Goal: Transaction & Acquisition: Purchase product/service

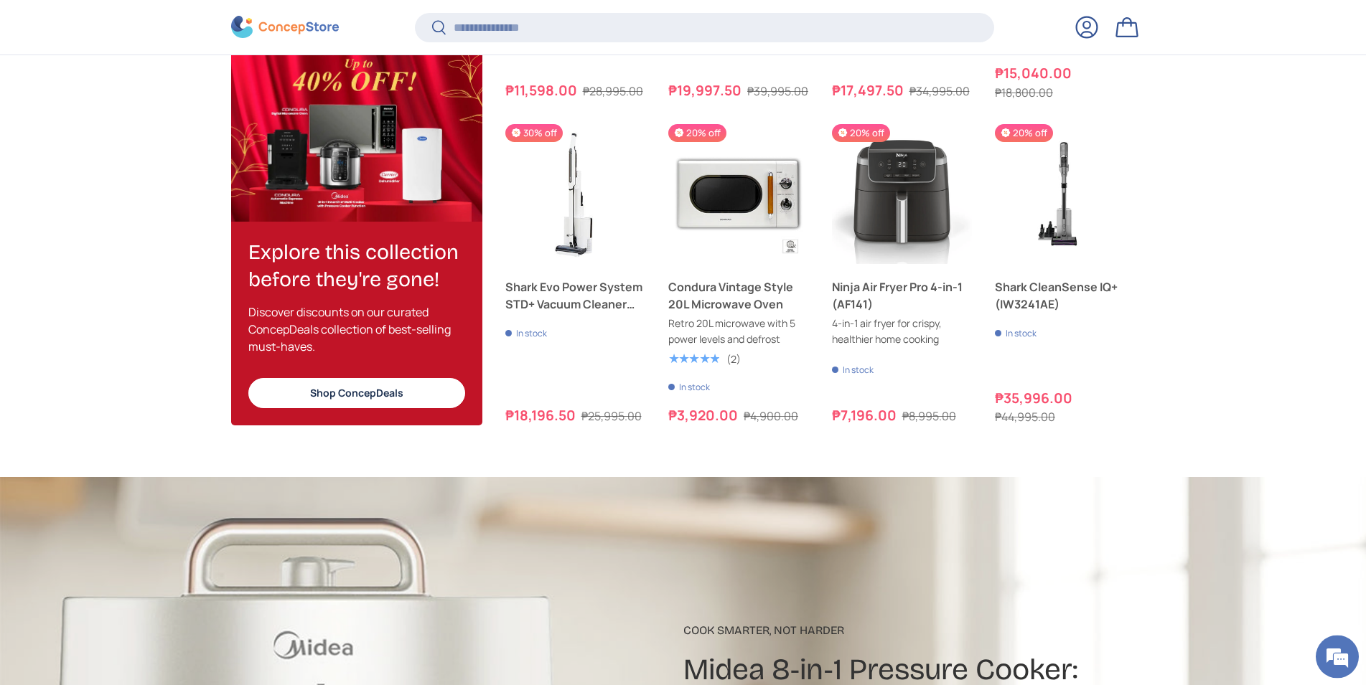
scroll to position [1768, 0]
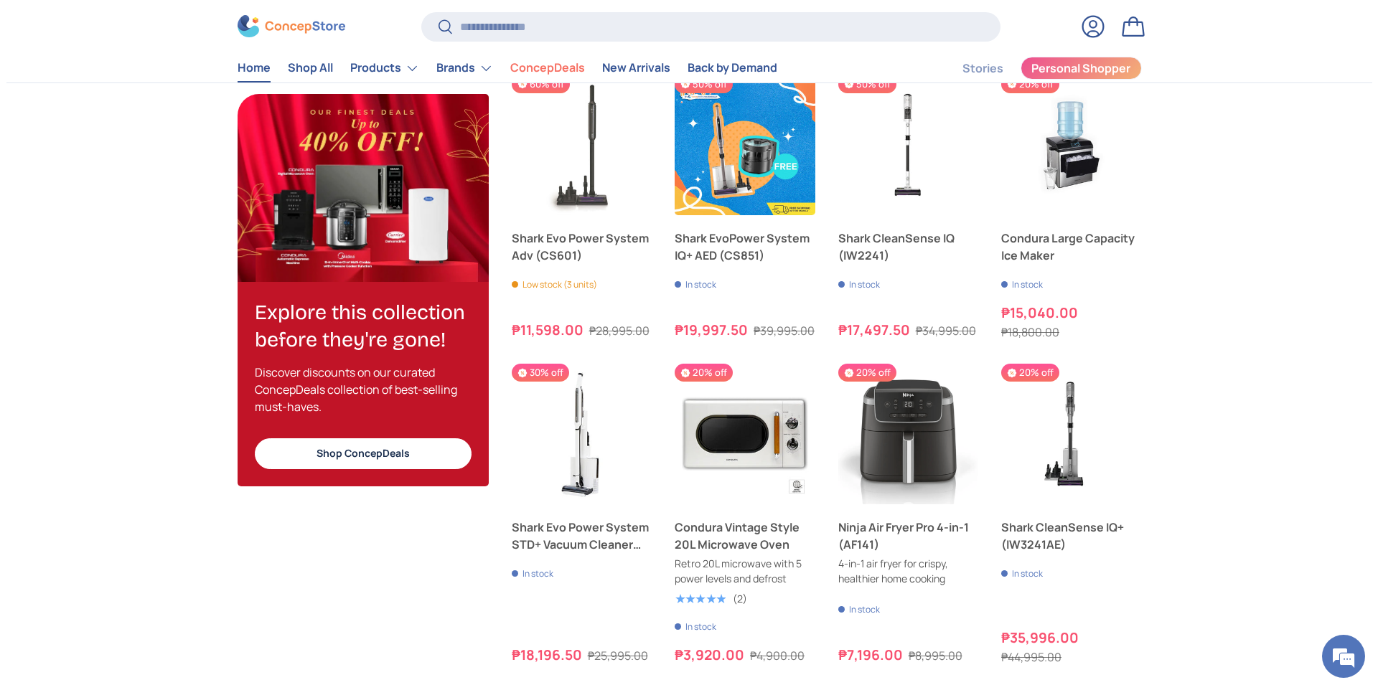
scroll to position [1466, 0]
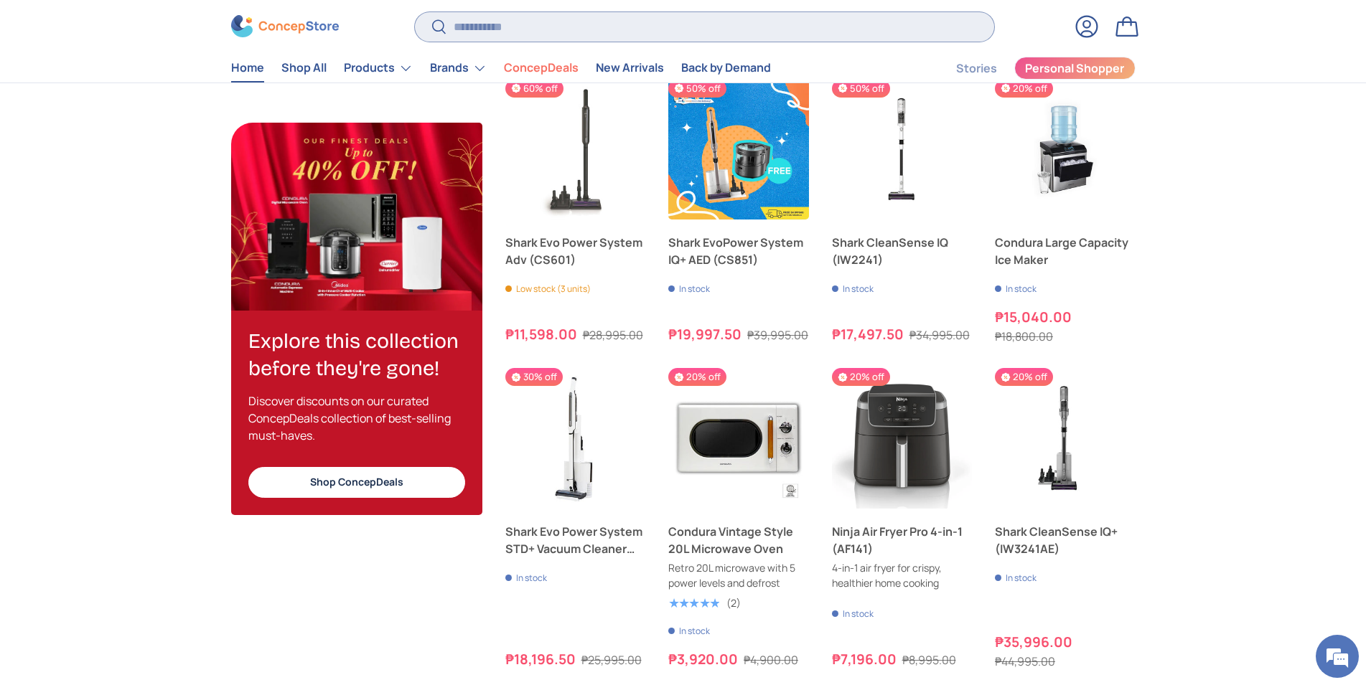
click at [552, 38] on input "Search" at bounding box center [704, 26] width 578 height 29
type input "*"
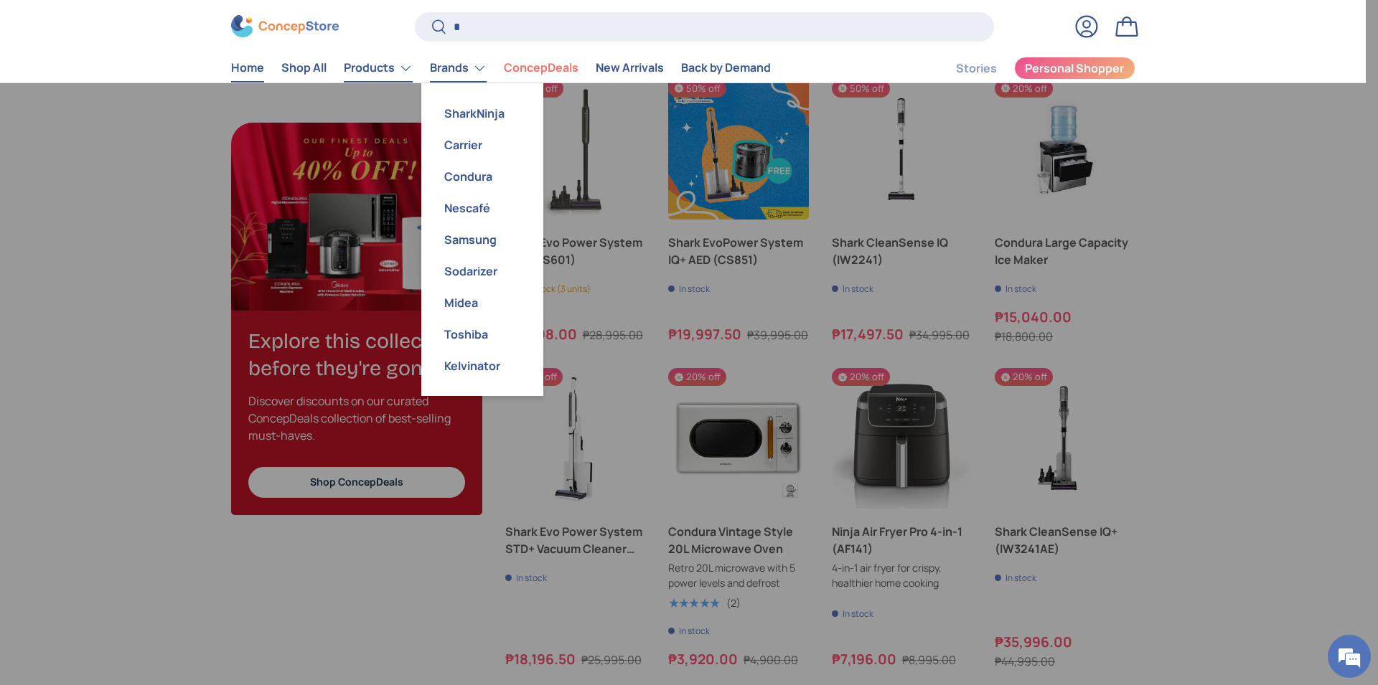
click at [375, 72] on link "Products" at bounding box center [378, 68] width 69 height 29
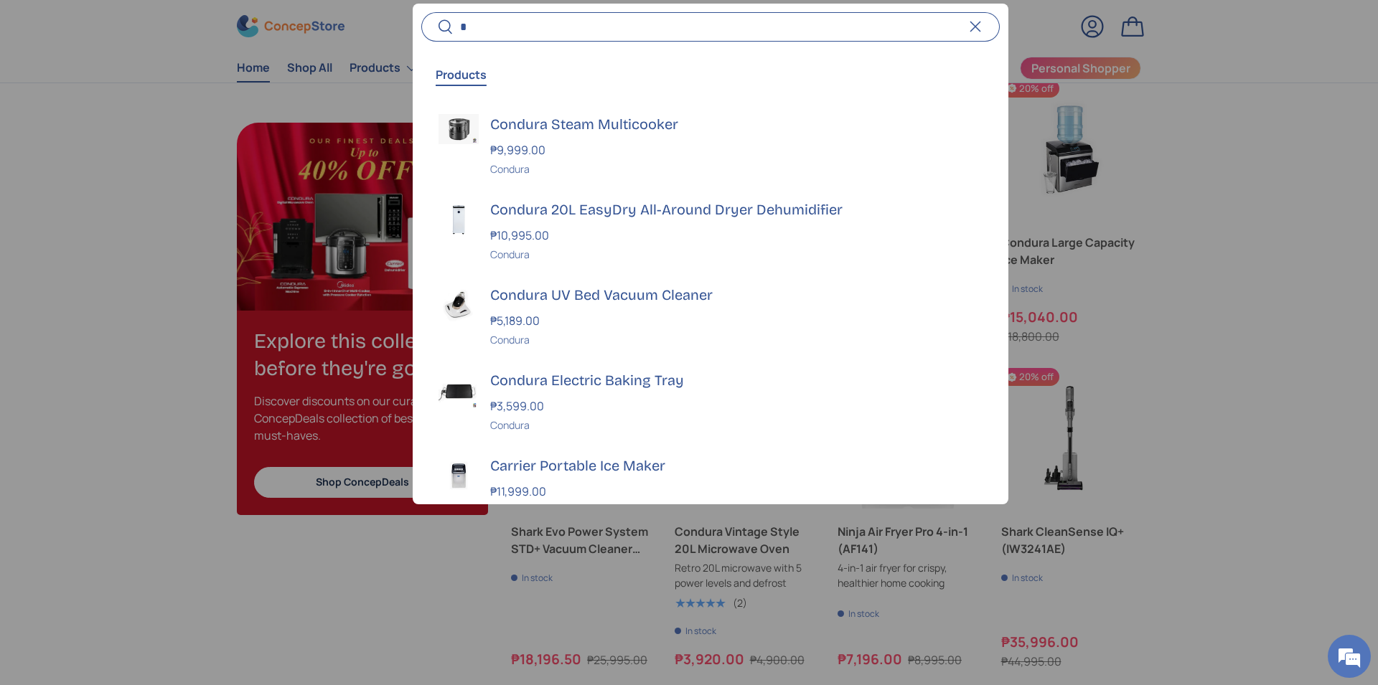
scroll to position [3714, 5867]
click at [236, 111] on div at bounding box center [689, 342] width 1378 height 685
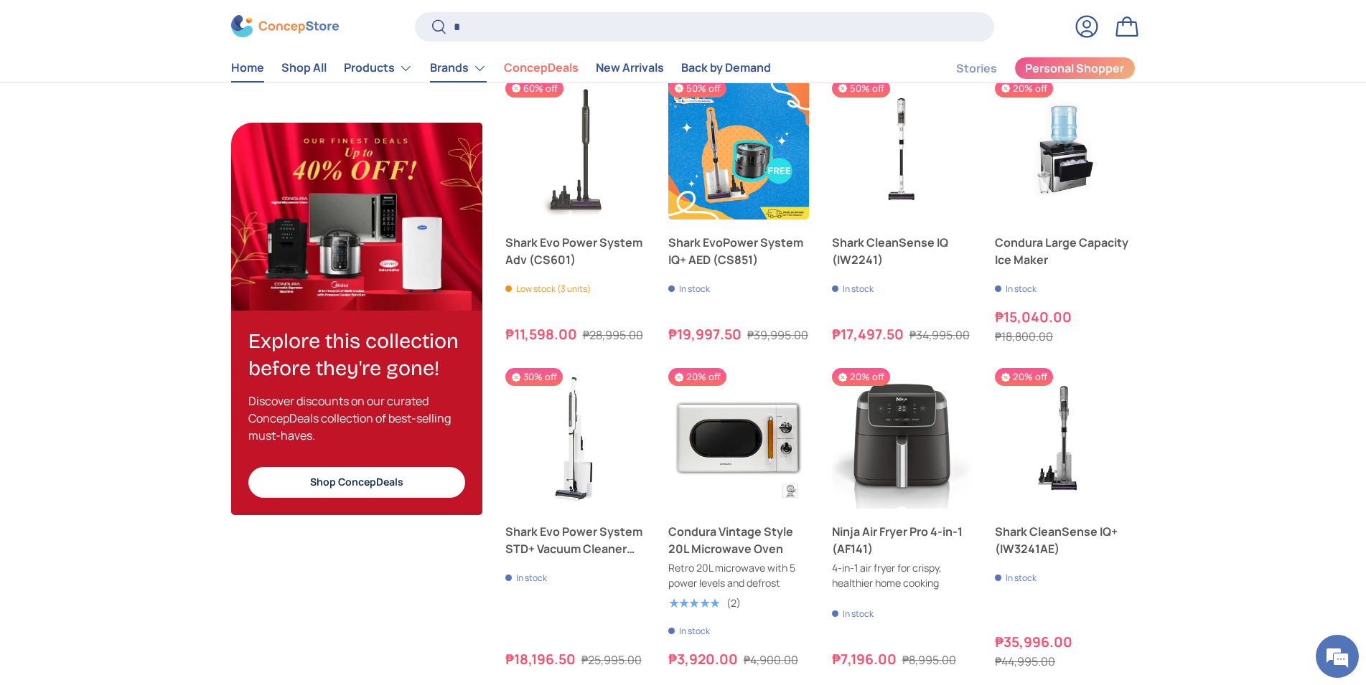
click at [459, 70] on link "Brands" at bounding box center [458, 68] width 57 height 29
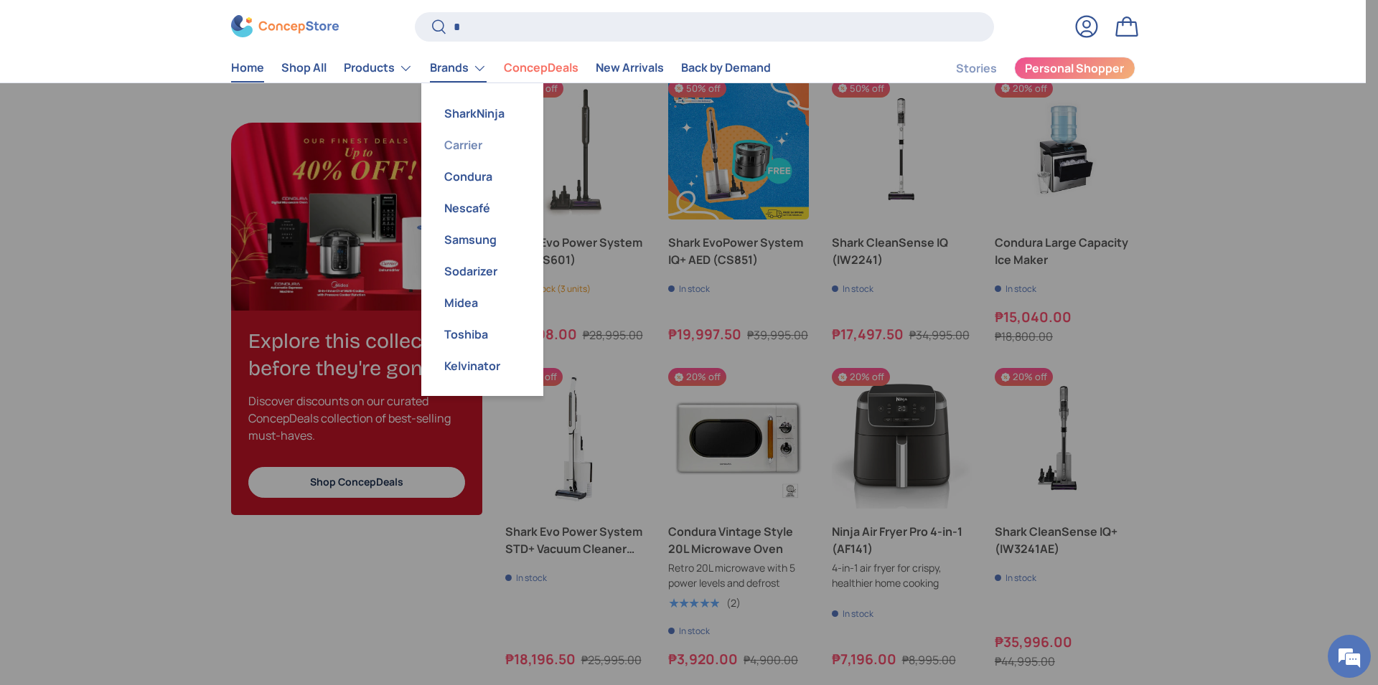
click at [466, 151] on link "Carrier" at bounding box center [482, 145] width 105 height 32
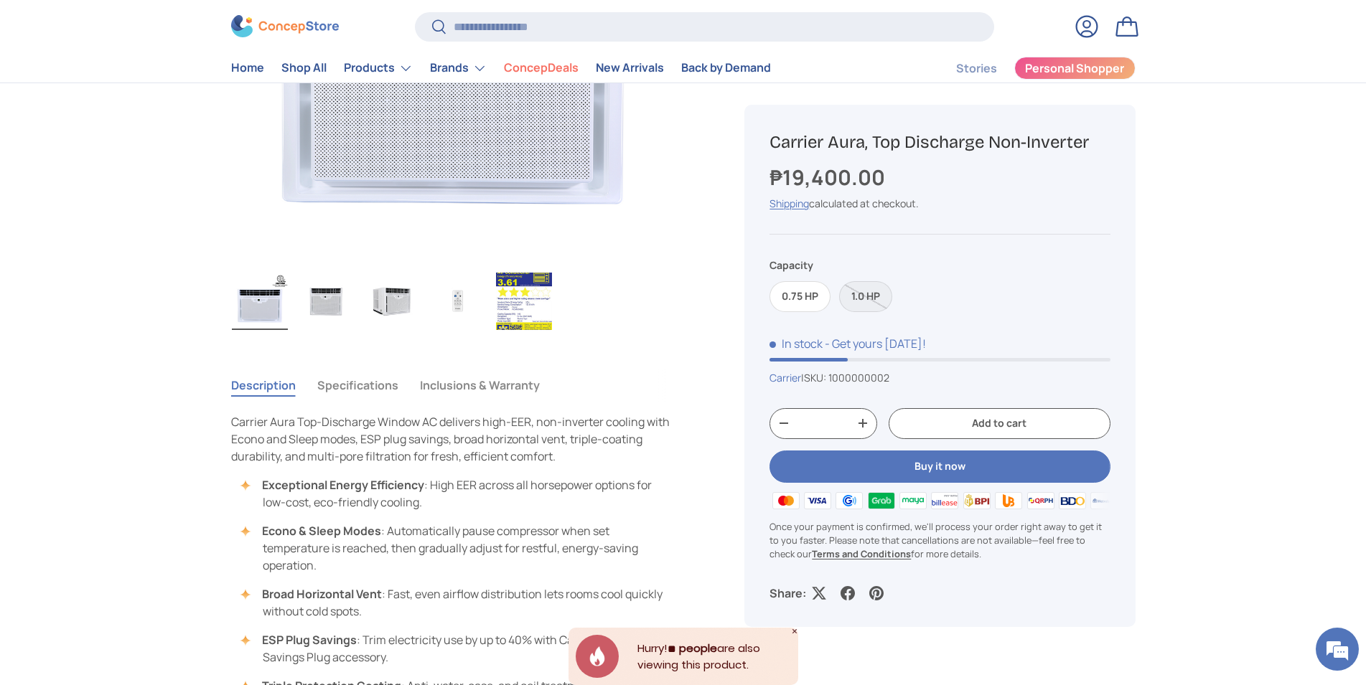
scroll to position [146, 0]
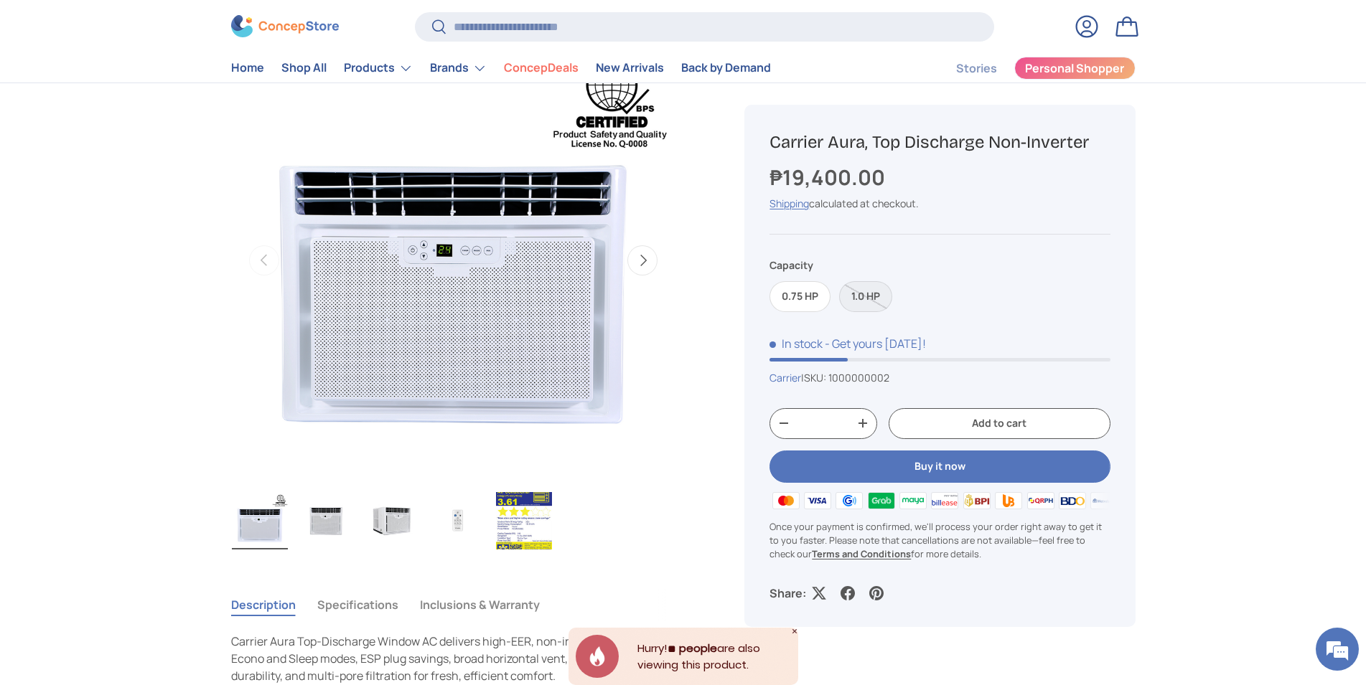
click at [508, 510] on img "Gallery Viewer" at bounding box center [524, 520] width 56 height 57
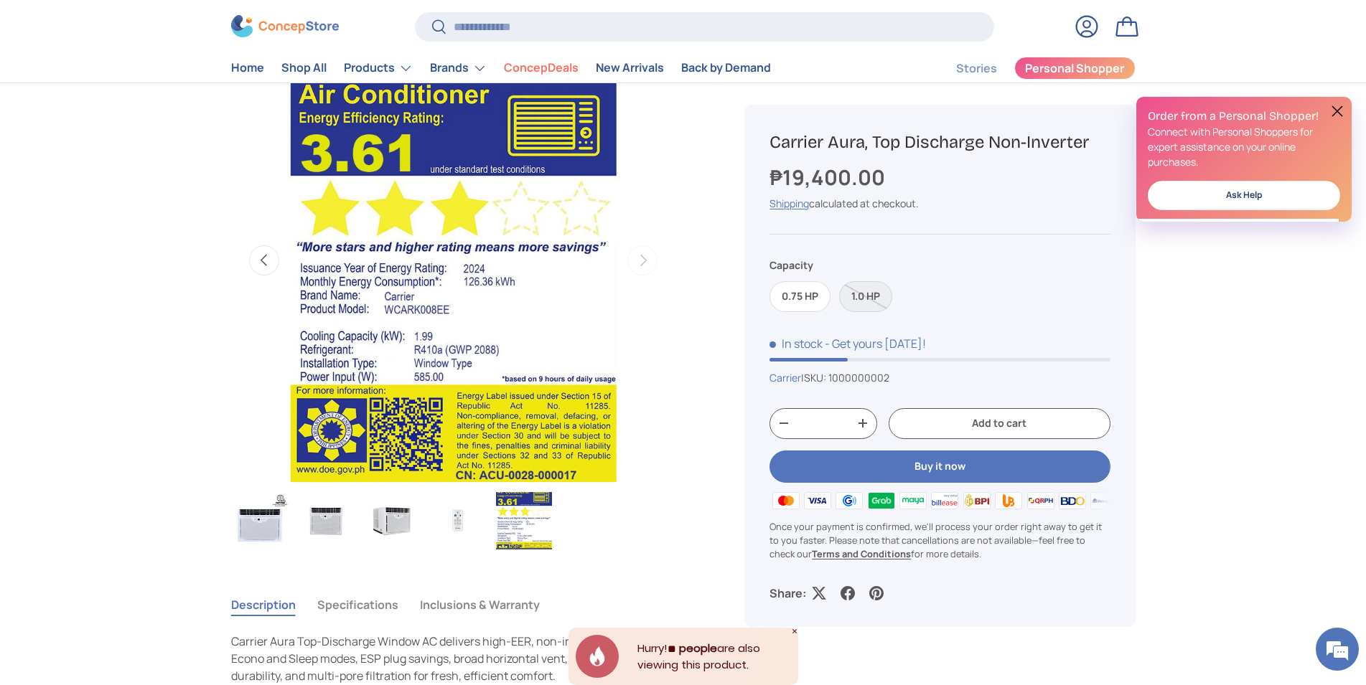
click at [399, 535] on img "Gallery Viewer" at bounding box center [392, 520] width 56 height 57
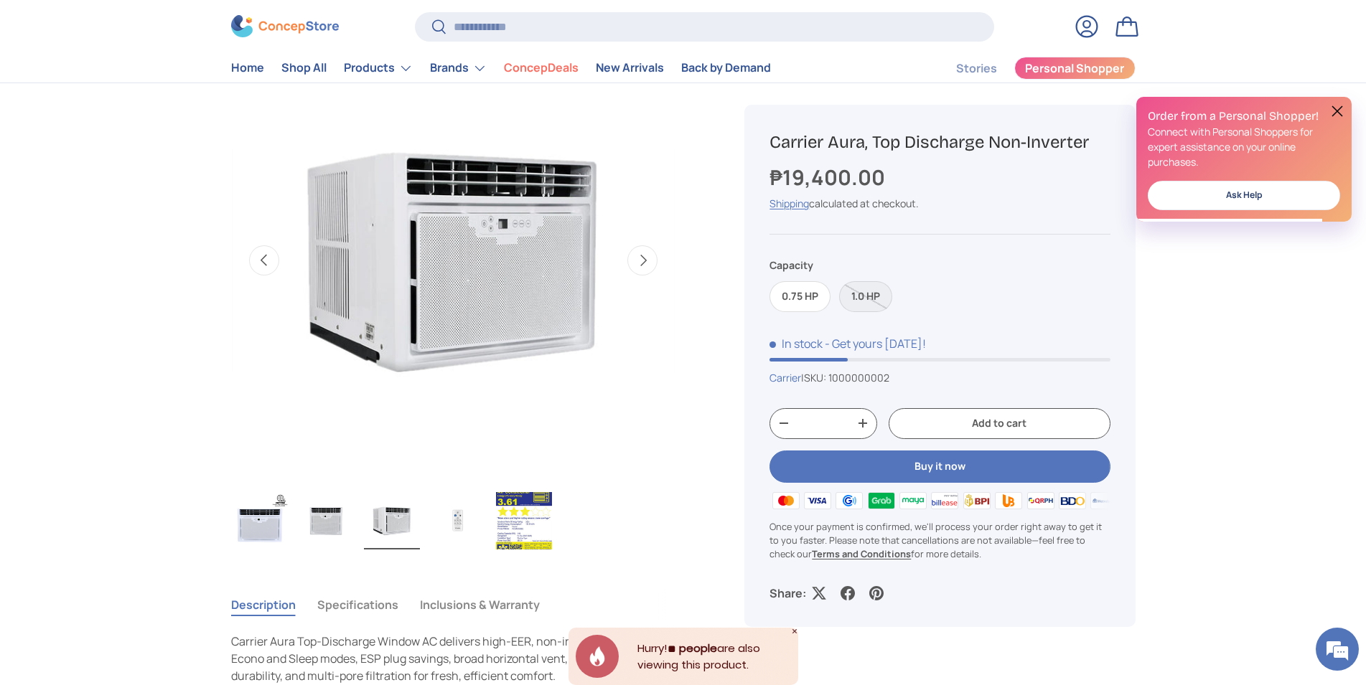
click at [319, 528] on img "Gallery Viewer" at bounding box center [326, 520] width 56 height 57
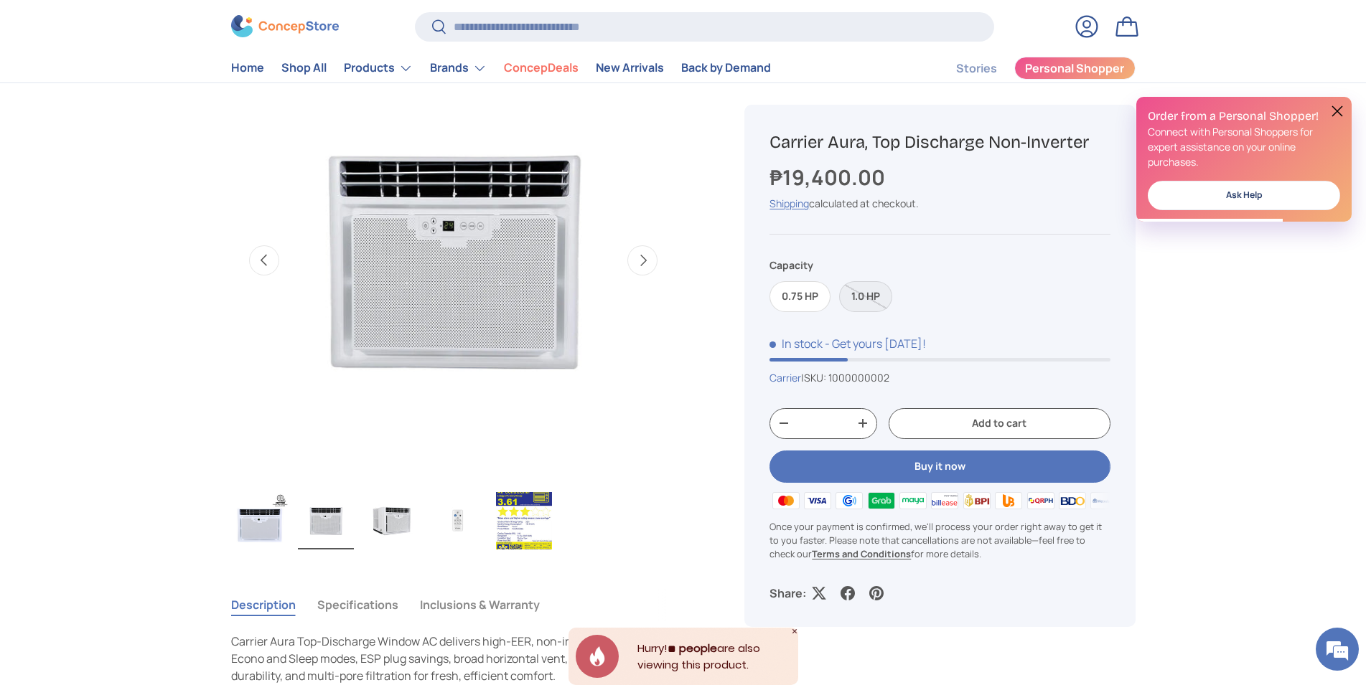
click at [247, 531] on img "Gallery Viewer" at bounding box center [260, 520] width 56 height 57
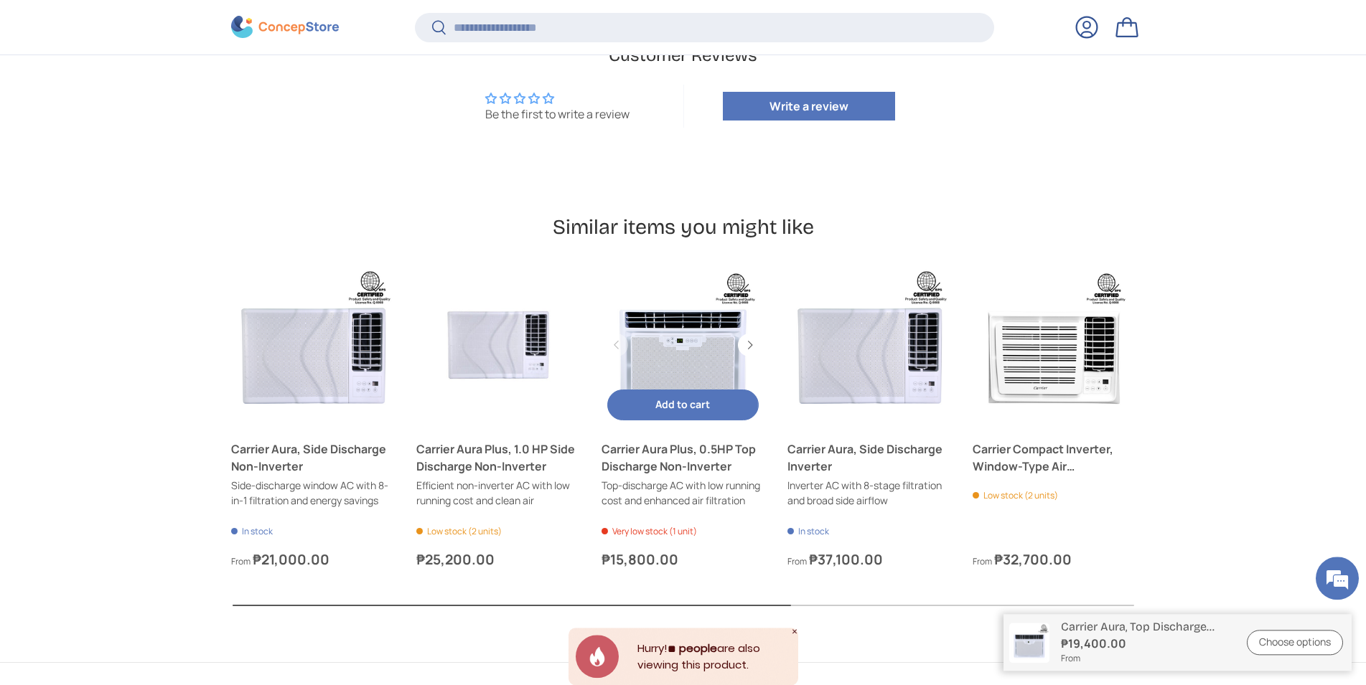
scroll to position [1460, 0]
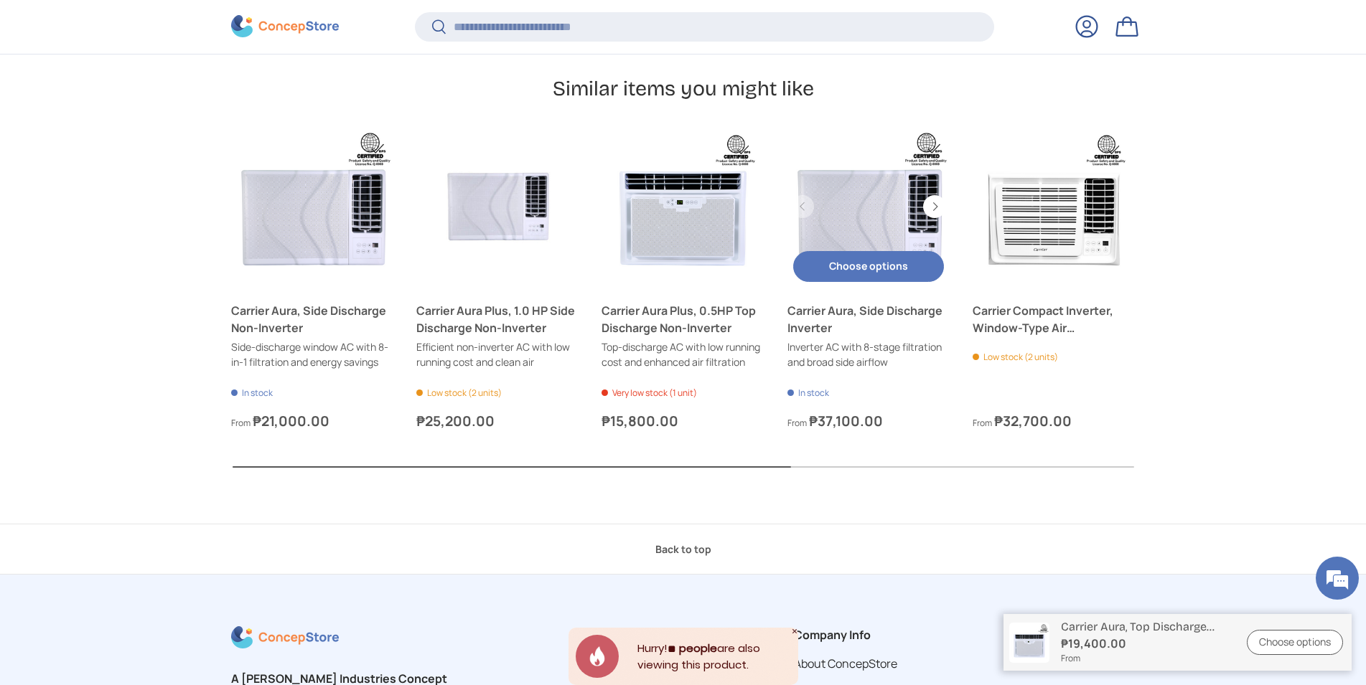
click at [882, 325] on link "Carrier Aura, Side Discharge Inverter" at bounding box center [868, 319] width 162 height 34
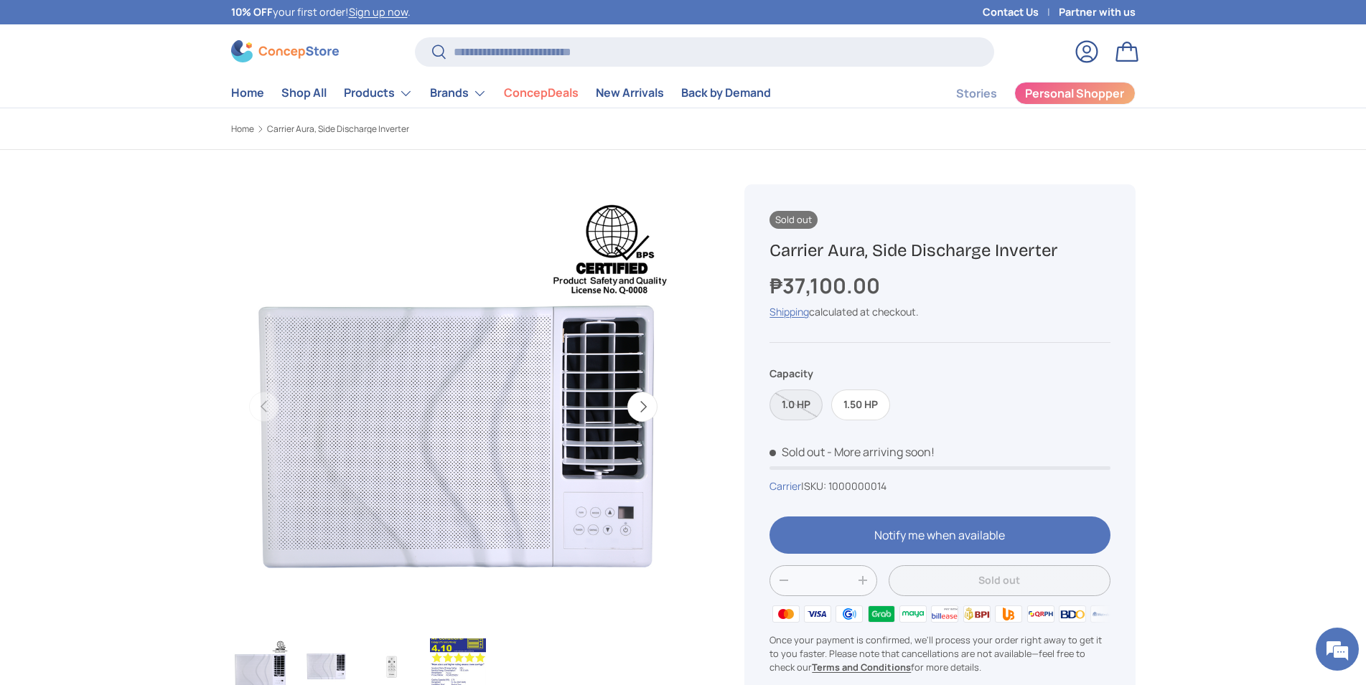
click at [808, 413] on label "1.0 HP" at bounding box center [795, 405] width 53 height 31
click at [855, 410] on label "1.50 HP" at bounding box center [860, 405] width 59 height 31
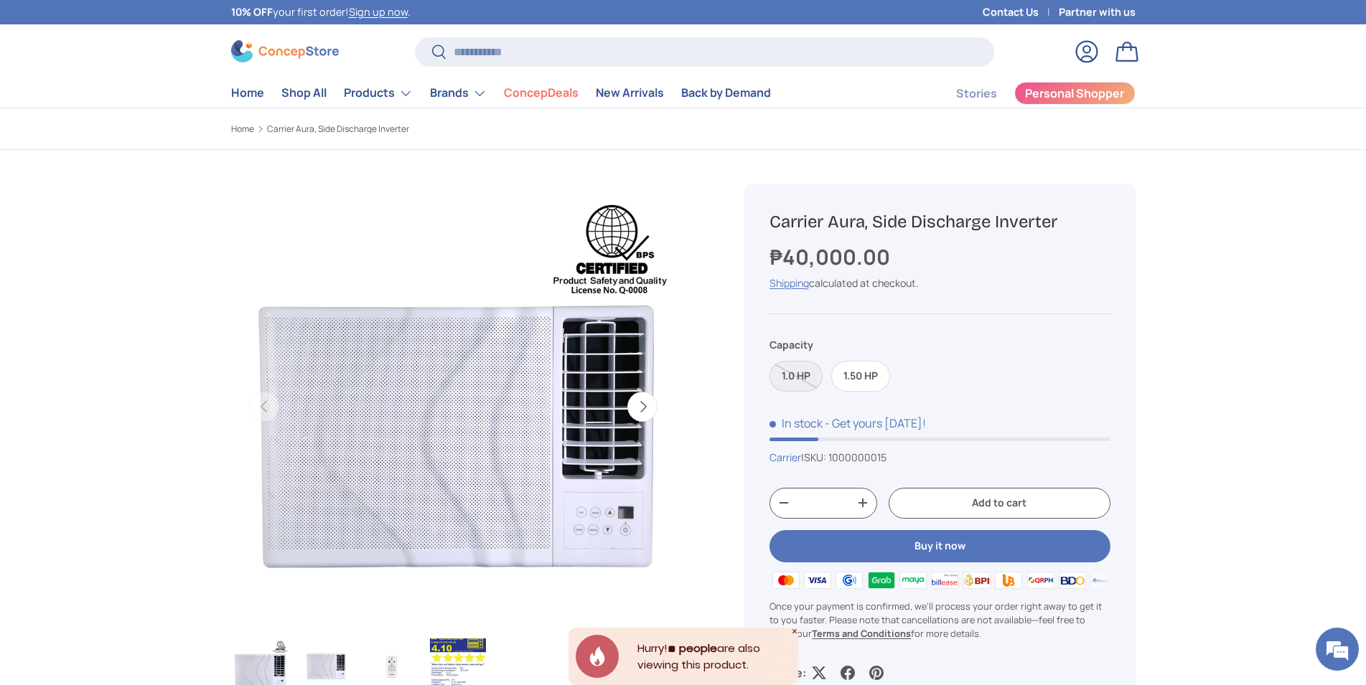
click at [791, 379] on label "1.0 HP" at bounding box center [795, 376] width 53 height 31
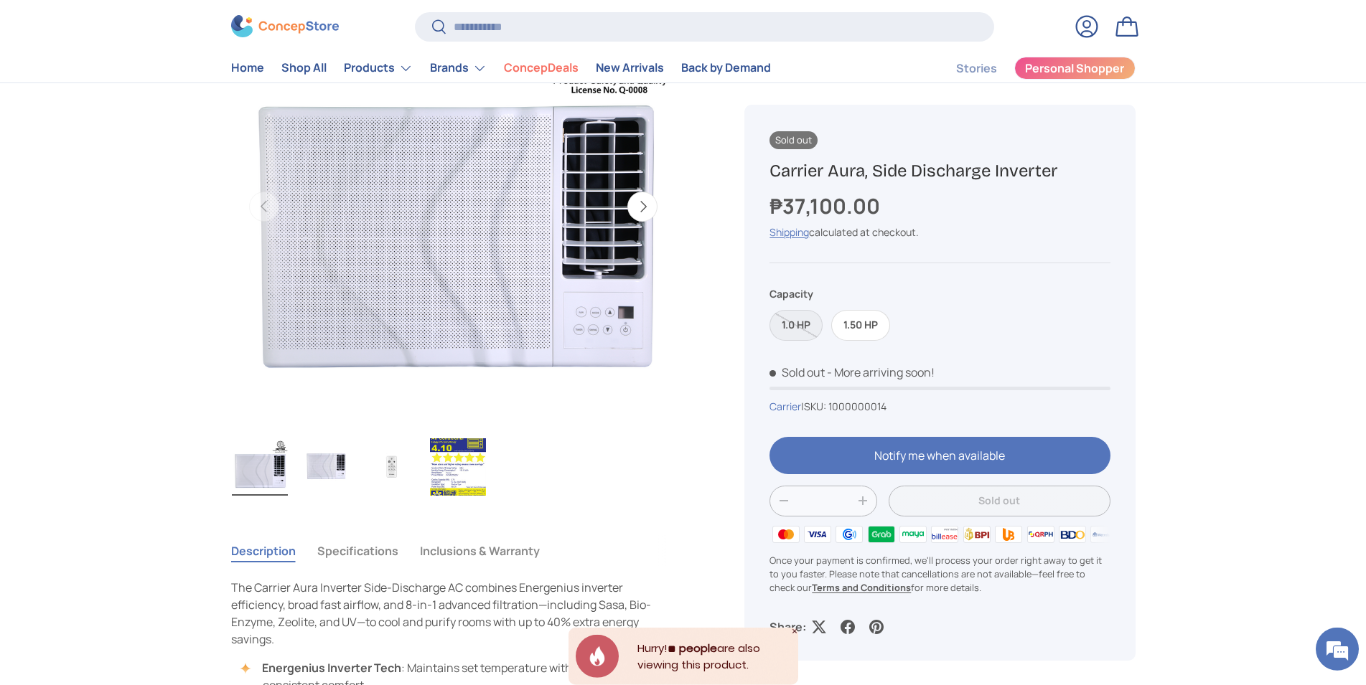
scroll to position [293, 0]
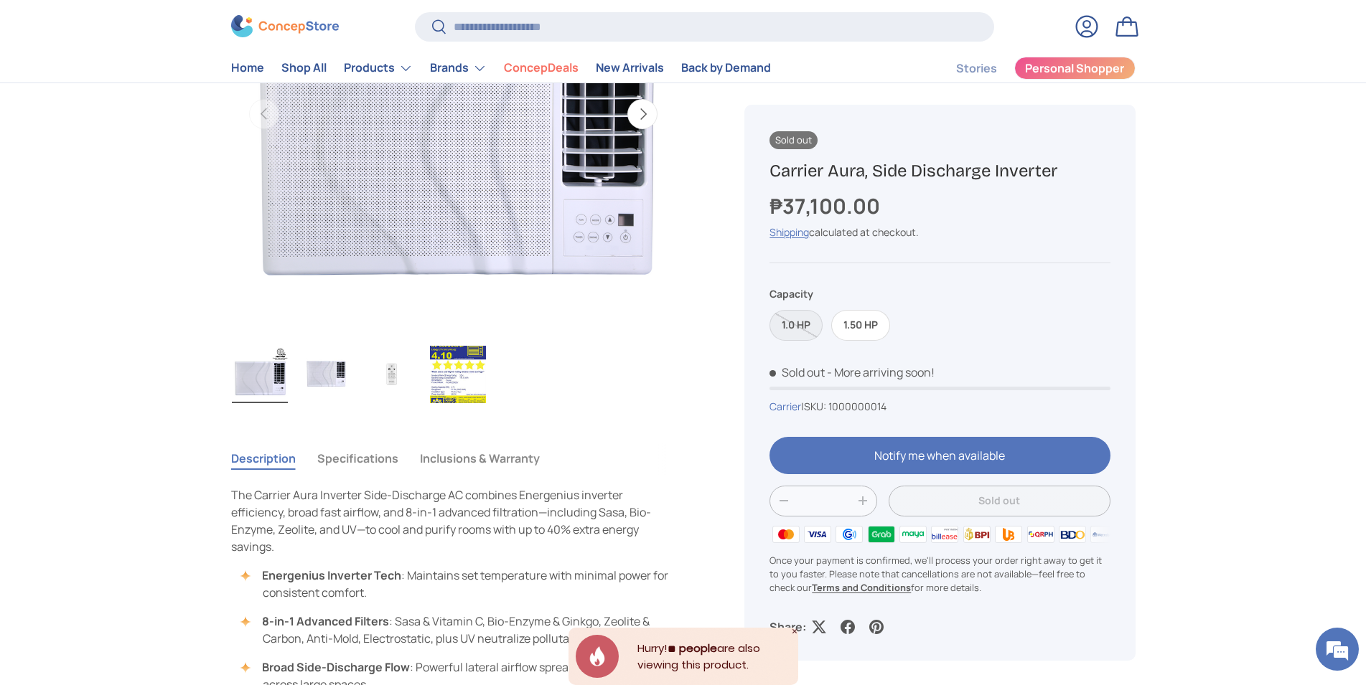
click at [600, 207] on img "Gallery Viewer" at bounding box center [452, 114] width 445 height 445
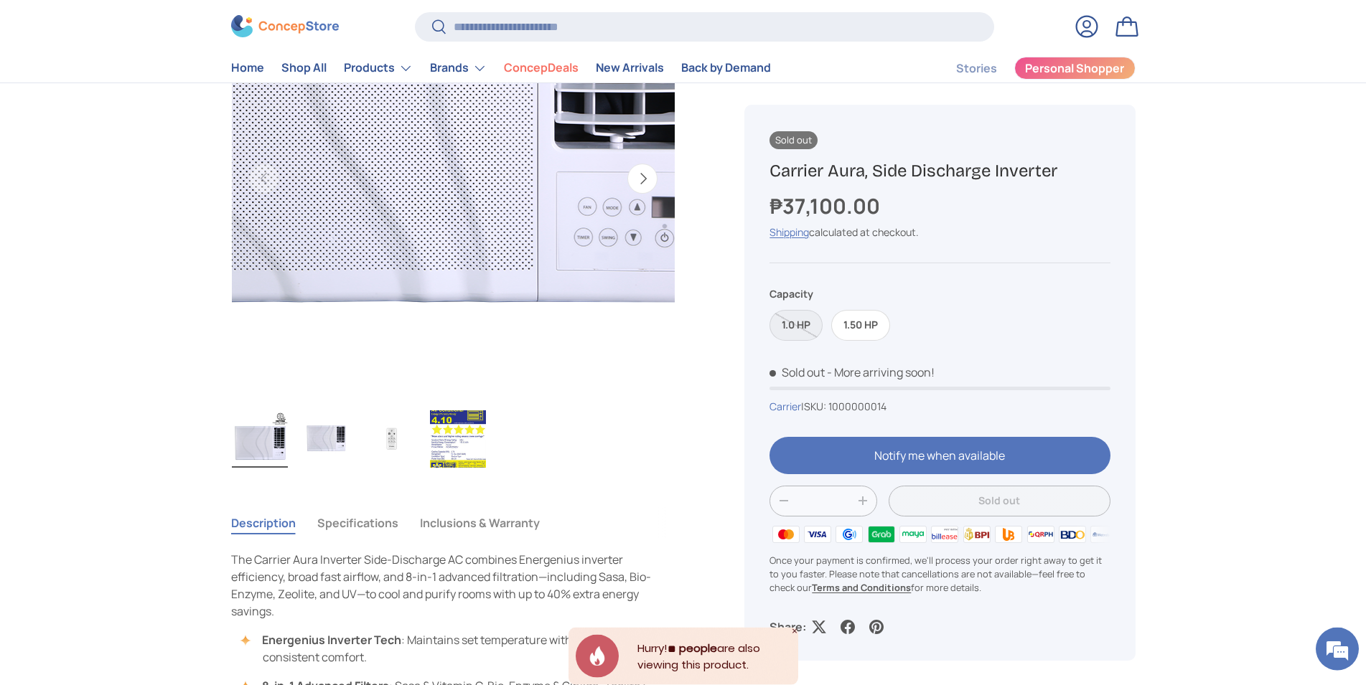
scroll to position [146, 0]
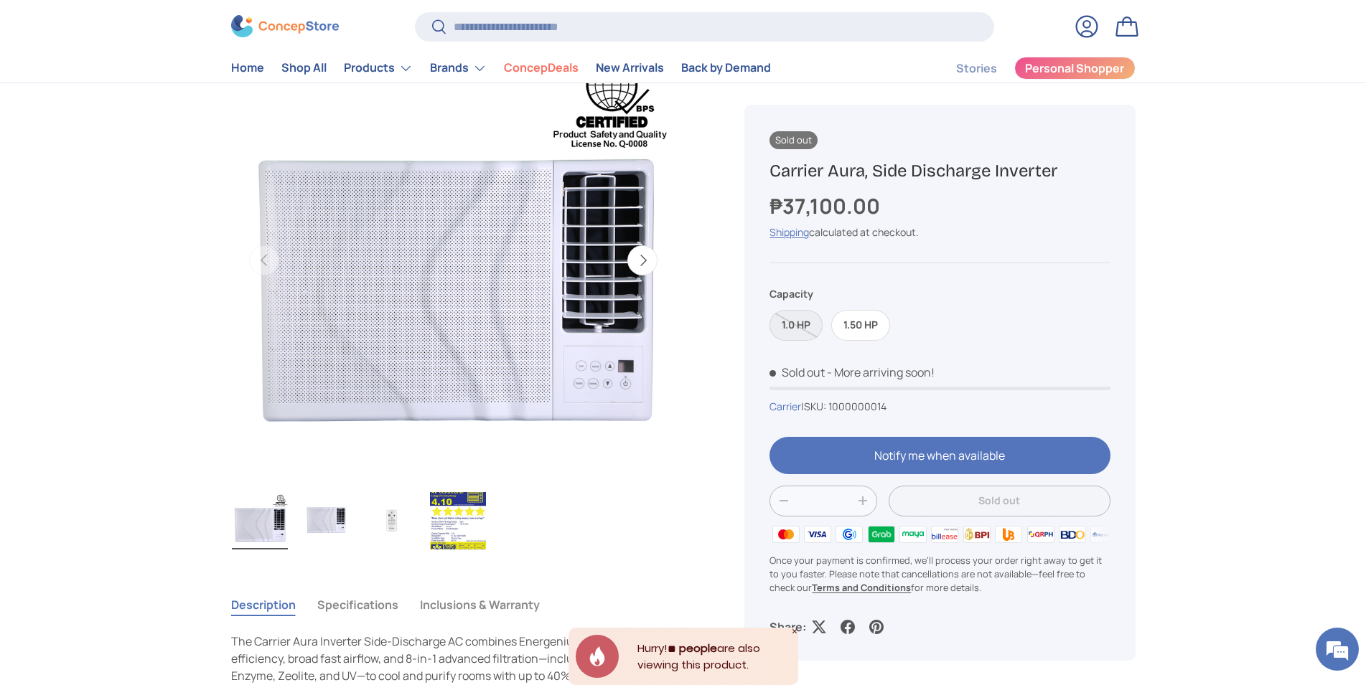
click at [460, 527] on img "Gallery Viewer" at bounding box center [458, 520] width 56 height 57
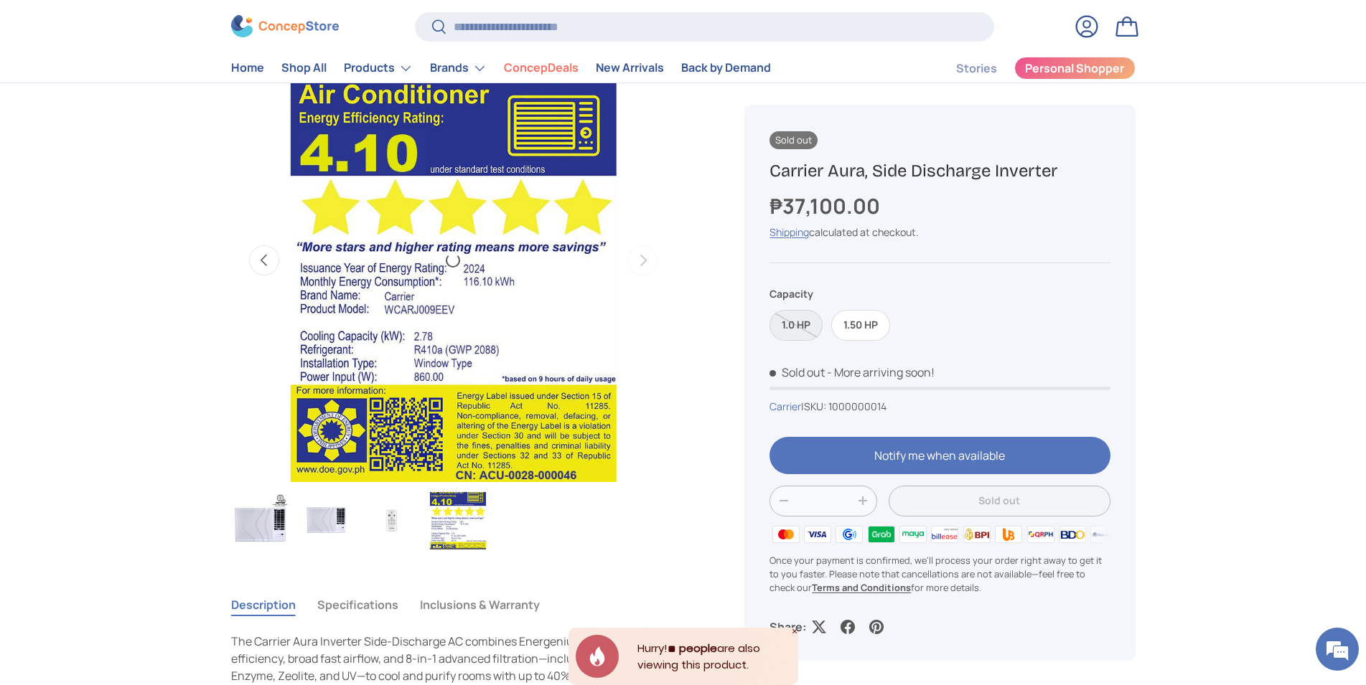
click at [438, 229] on img "Gallery Viewer" at bounding box center [454, 260] width 326 height 445
click at [324, 520] on img "Gallery Viewer" at bounding box center [326, 520] width 56 height 57
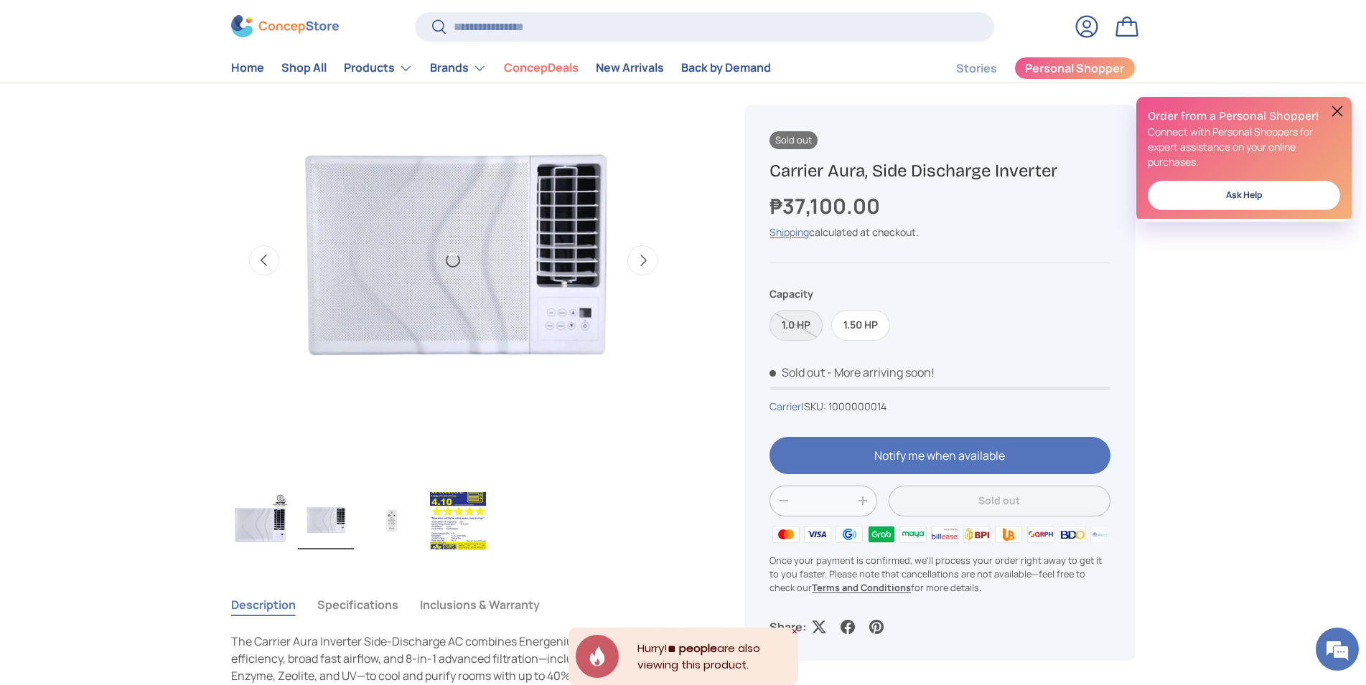
click at [404, 516] on img "Gallery Viewer" at bounding box center [392, 520] width 56 height 57
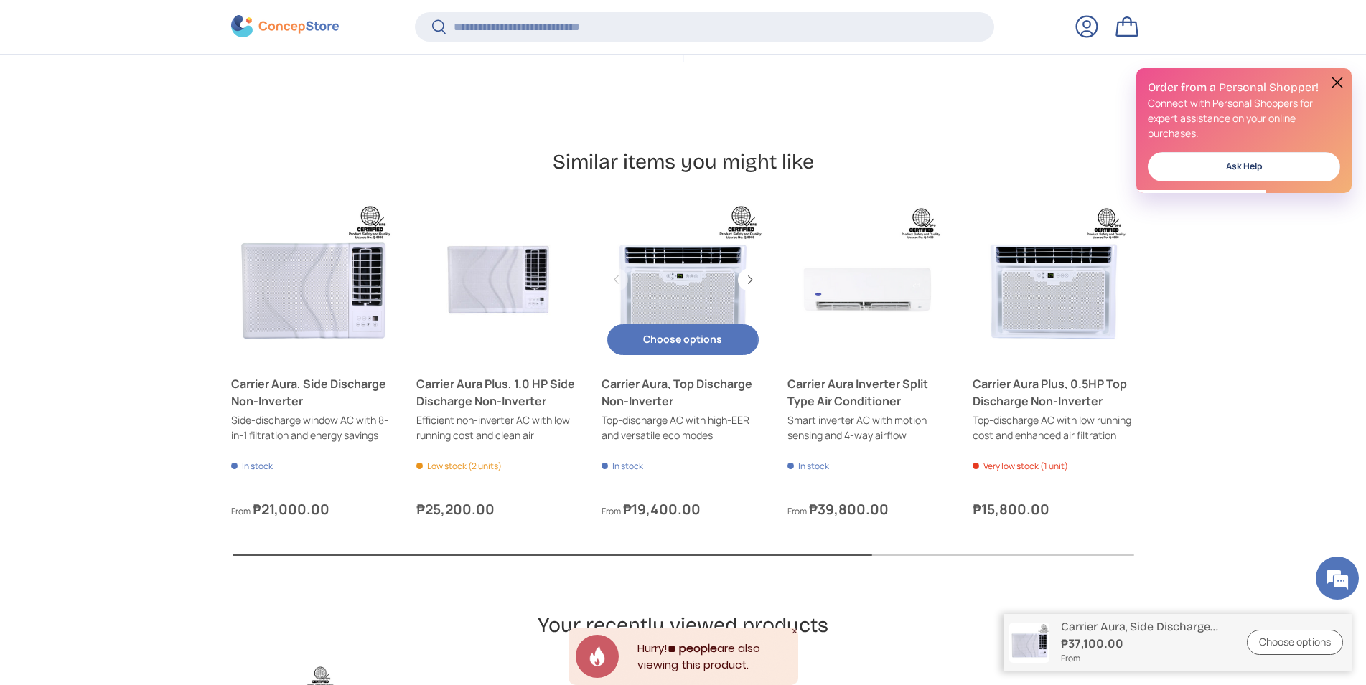
scroll to position [0, 0]
